Goal: Task Accomplishment & Management: Complete application form

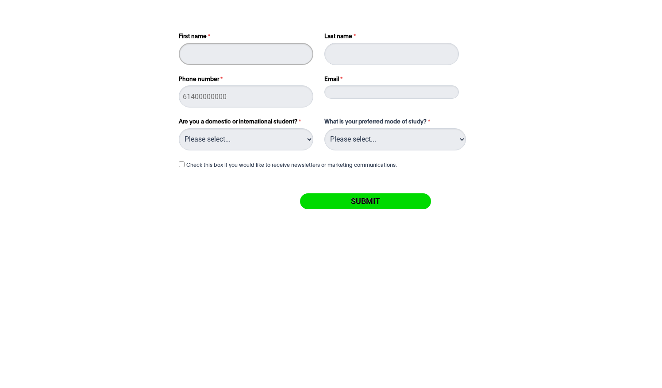
click at [222, 50] on input "First name" at bounding box center [246, 54] width 135 height 22
type input "Steph"
type input "[PERSON_NAME]"
type input "0352782155"
type input "[EMAIL_ADDRESS][PERSON_NAME][DOMAIN_NAME]"
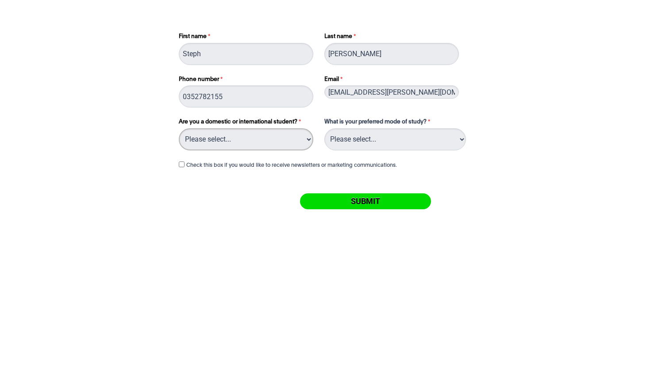
click at [277, 145] on select "Please select... Domestic Student International Student" at bounding box center [246, 139] width 135 height 22
select select "tfa_216"
click at [179, 128] on select "Please select... Domestic Student International Student" at bounding box center [246, 139] width 135 height 22
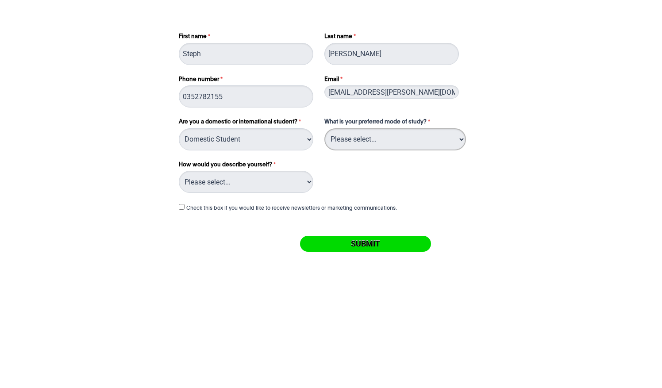
click at [360, 150] on select "Please select... On Campus Online" at bounding box center [395, 139] width 142 height 22
select select "tfa_1115"
click at [324, 128] on select "Please select... On Campus Online" at bounding box center [395, 139] width 142 height 22
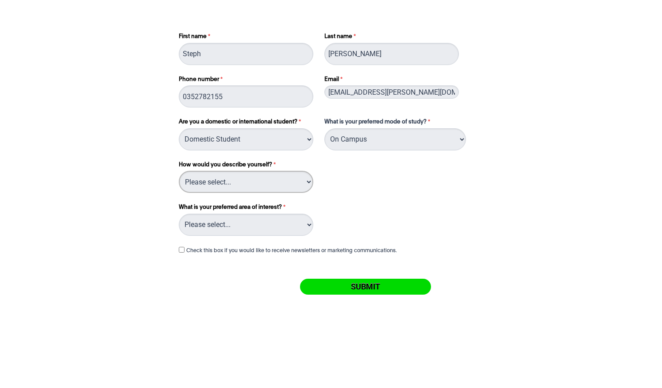
click at [235, 189] on select "Please select... I've completed Year 12 I'm looking for a career change I'm alr…" at bounding box center [246, 182] width 135 height 22
select select "tfa_167"
click at [179, 171] on select "Please select... I've completed Year 12 I'm looking for a career change I'm alr…" at bounding box center [246, 182] width 135 height 22
click at [261, 231] on select "Please select... Circus Arts Design Courses Fashion Courses Film & Theatre Cour…" at bounding box center [246, 225] width 135 height 22
select select "tfa_1066"
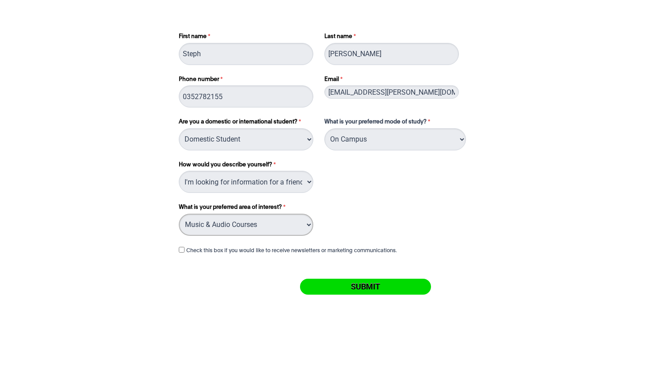
click at [179, 214] on select "Please select... Circus Arts Design Courses Fashion Courses Film & Theatre Cour…" at bounding box center [246, 225] width 135 height 22
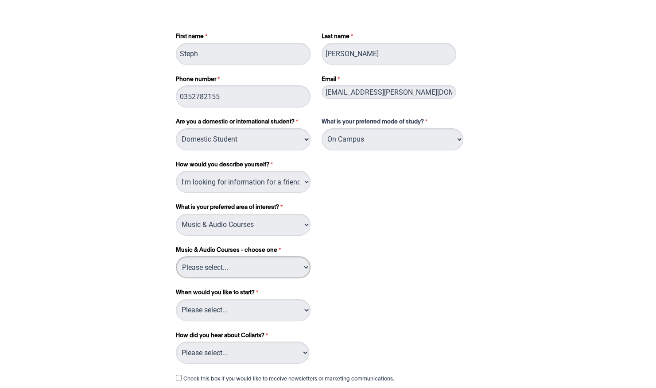
click at [259, 265] on select "Please select... Audio Production Entertainment Management Music Performance Mu…" at bounding box center [243, 267] width 135 height 22
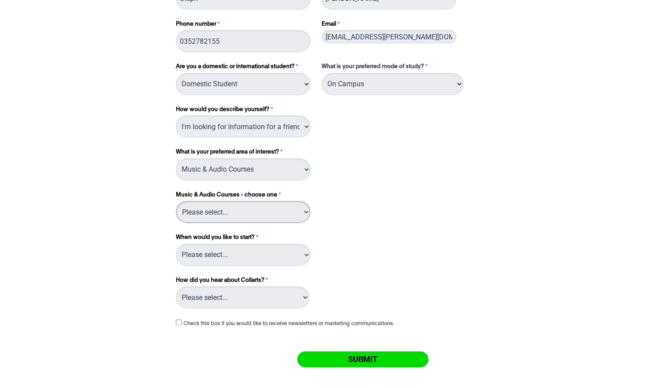
scroll to position [58, 0]
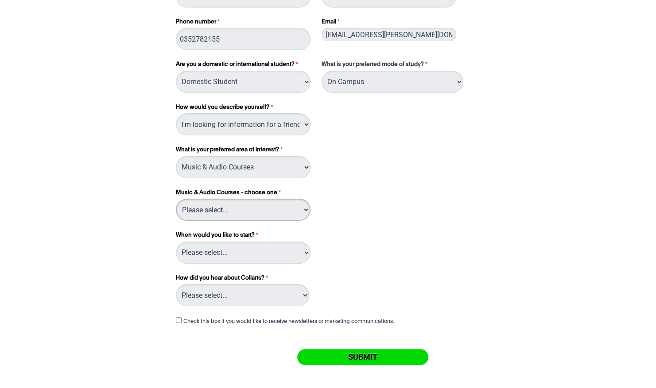
click at [265, 206] on select "Please select... Audio Production Entertainment Management Music Performance Mu…" at bounding box center [243, 210] width 135 height 22
select select "tfa_1093"
click at [176, 199] on select "Please select... Audio Production Entertainment Management Music Performance Mu…" at bounding box center [243, 210] width 135 height 22
click at [254, 255] on select "Please select... Trimester 3 2025, starting [DATE] Trimester 1 2026, starting […" at bounding box center [243, 253] width 135 height 22
select select "tfa_1140"
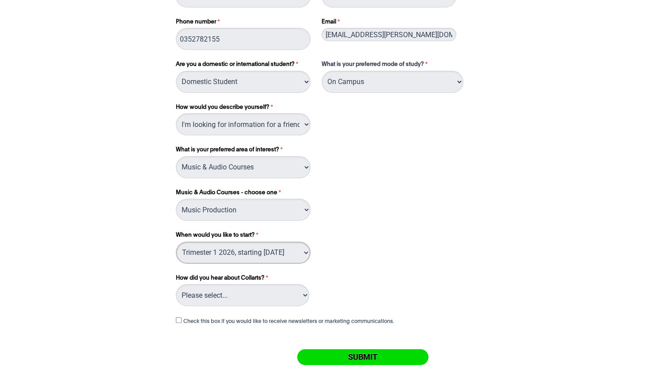
click at [176, 242] on select "Please select... Trimester 3 2025, starting [DATE] Trimester 1 2026, starting […" at bounding box center [243, 253] width 135 height 22
click at [250, 295] on select "Please select... Advertising- Facebook Advertising- Google Advertising- Instagr…" at bounding box center [242, 295] width 133 height 22
select select "tfa_1049"
click at [176, 284] on select "Please select... Advertising- Facebook Advertising- Google Advertising- Instagr…" at bounding box center [242, 295] width 133 height 22
click at [330, 357] on input "Submit" at bounding box center [362, 357] width 131 height 16
